Goal: Navigation & Orientation: Find specific page/section

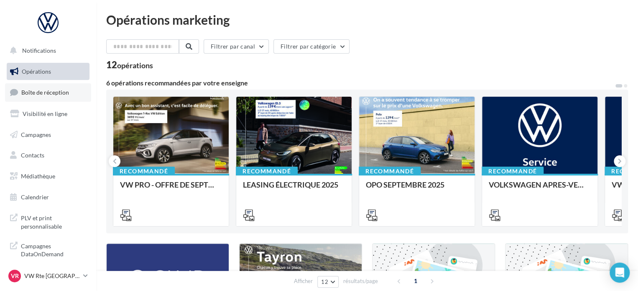
click at [64, 92] on span "Boîte de réception" at bounding box center [45, 92] width 48 height 7
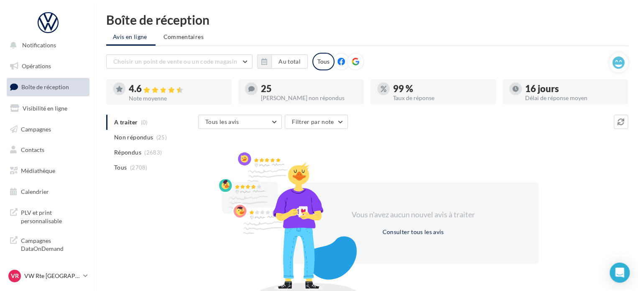
scroll to position [7, 0]
click at [48, 272] on p "VW Rte [GEOGRAPHIC_DATA]" at bounding box center [52, 276] width 56 height 8
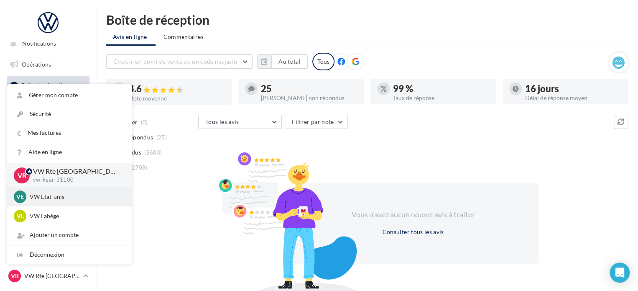
click at [62, 199] on p "VW Etat-unis" at bounding box center [76, 196] width 92 height 8
